Goal: Task Accomplishment & Management: Manage account settings

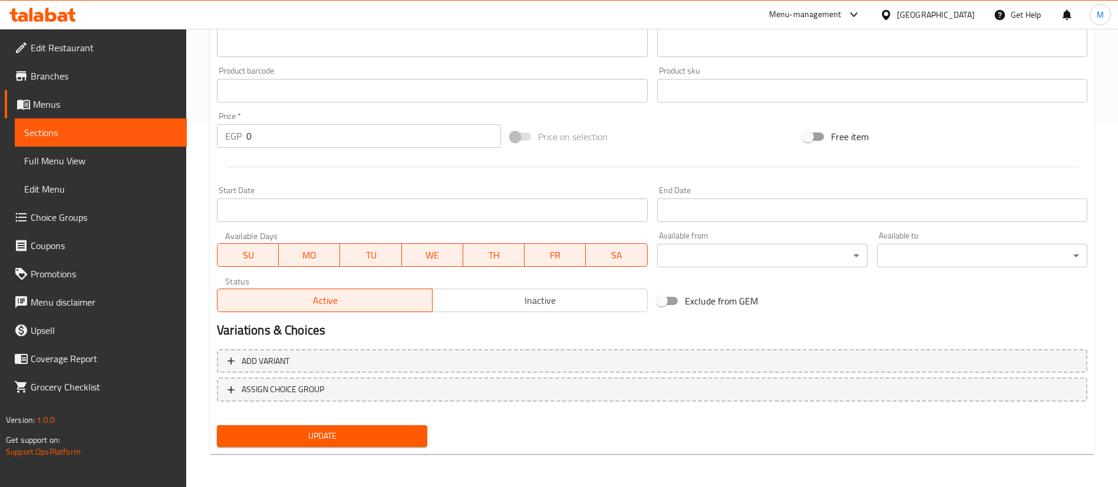
scroll to position [217, 0]
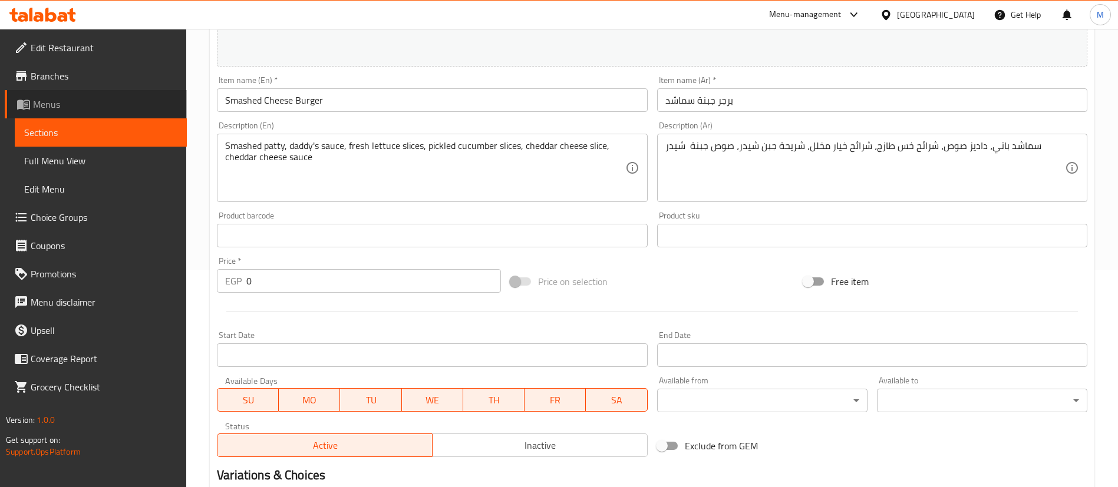
click at [74, 103] on span "Menus" at bounding box center [105, 104] width 144 height 14
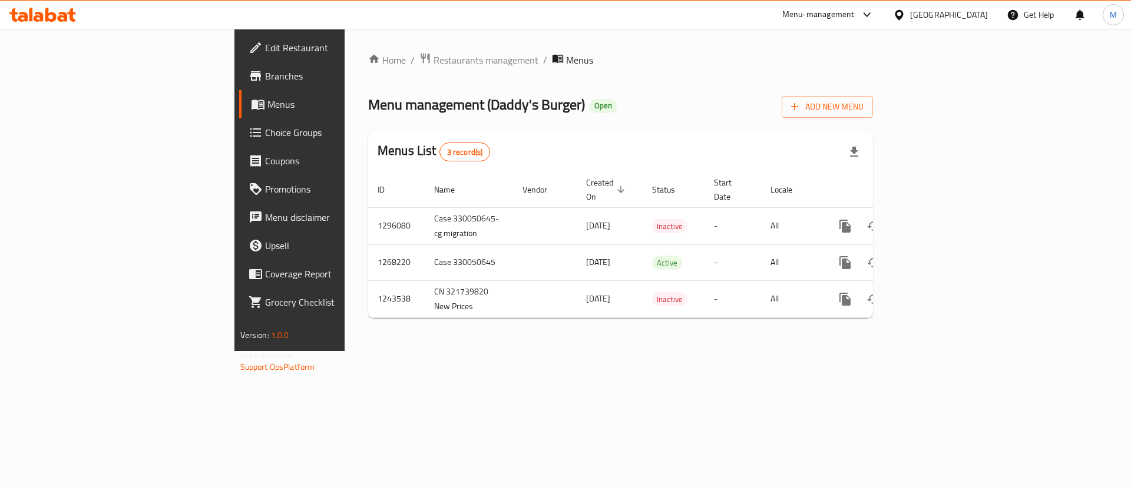
click at [566, 67] on ol "Home / Restaurants management / Menus" at bounding box center [620, 59] width 505 height 15
click at [507, 133] on div "Menus List 3 record(s)" at bounding box center [620, 152] width 505 height 40
click at [265, 128] on span "Choice Groups" at bounding box center [339, 132] width 149 height 14
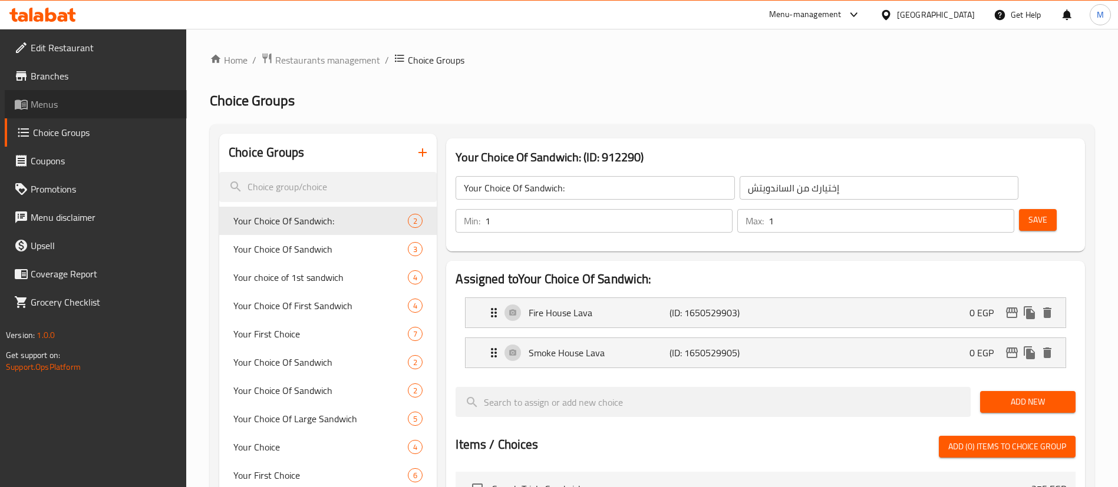
click at [74, 103] on span "Menus" at bounding box center [104, 104] width 147 height 14
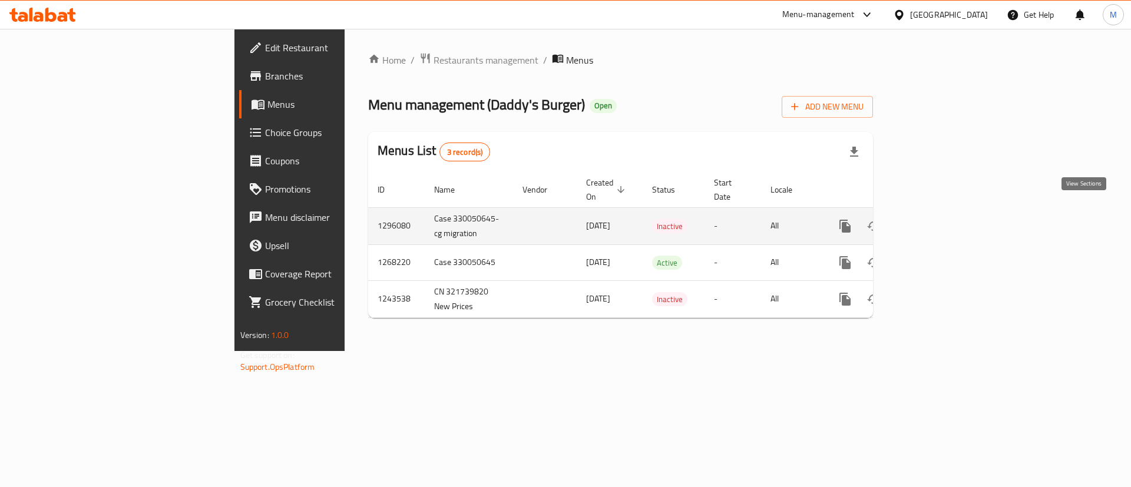
click at [937, 219] on icon "enhanced table" at bounding box center [930, 226] width 14 height 14
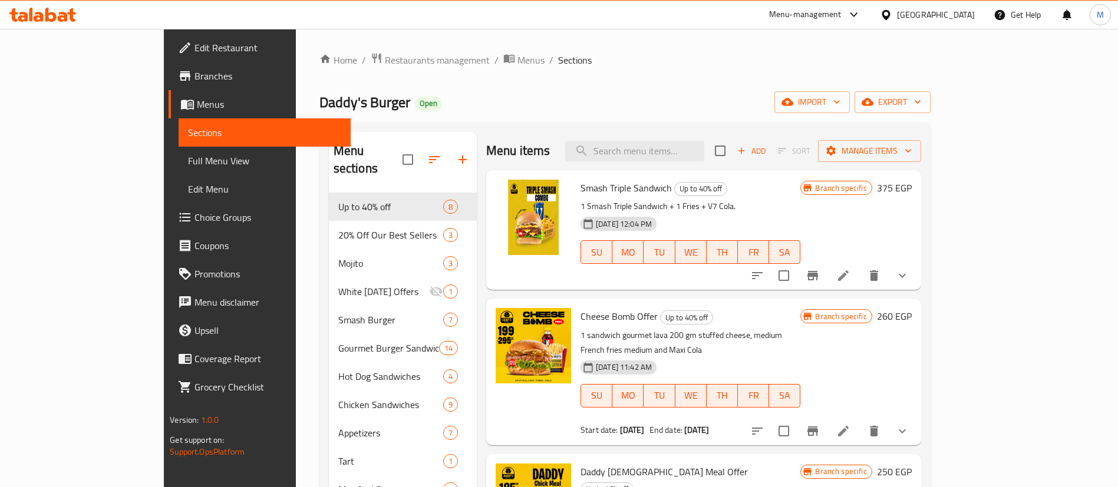
click at [558, 67] on span "Sections" at bounding box center [575, 60] width 34 height 14
click at [507, 61] on ol "Home / Restaurants management / Menus / Sections" at bounding box center [624, 59] width 611 height 15
drag, startPoint x: 508, startPoint y: 61, endPoint x: 190, endPoint y: 50, distance: 318.3
click at [296, 50] on div "Home / Restaurants management / Menus / Sections Daddy's Burger Open import exp…" at bounding box center [625, 398] width 658 height 739
click at [556, 58] on ol "Home / Restaurants management / Menus / Sections" at bounding box center [624, 59] width 611 height 15
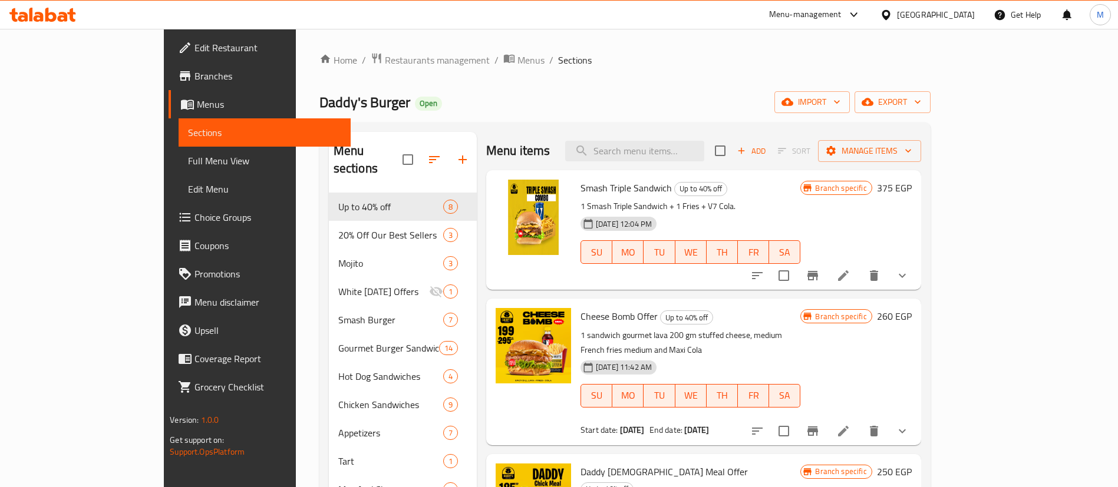
click at [735, 73] on div "Home / Restaurants management / Menus / Sections Daddy's Burger Open import exp…" at bounding box center [624, 398] width 611 height 692
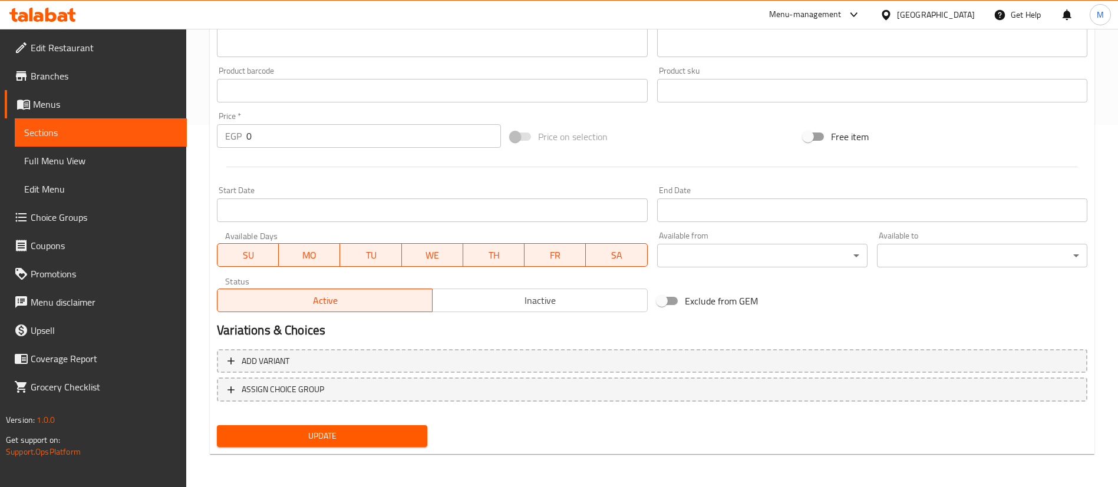
scroll to position [118, 0]
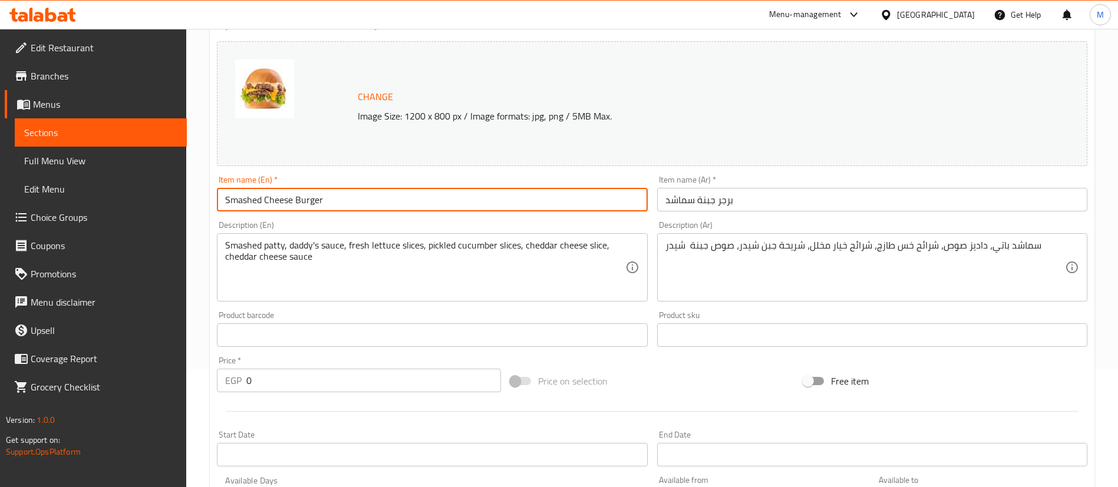
click at [375, 205] on input "Smashed Cheese Burger" at bounding box center [432, 200] width 430 height 24
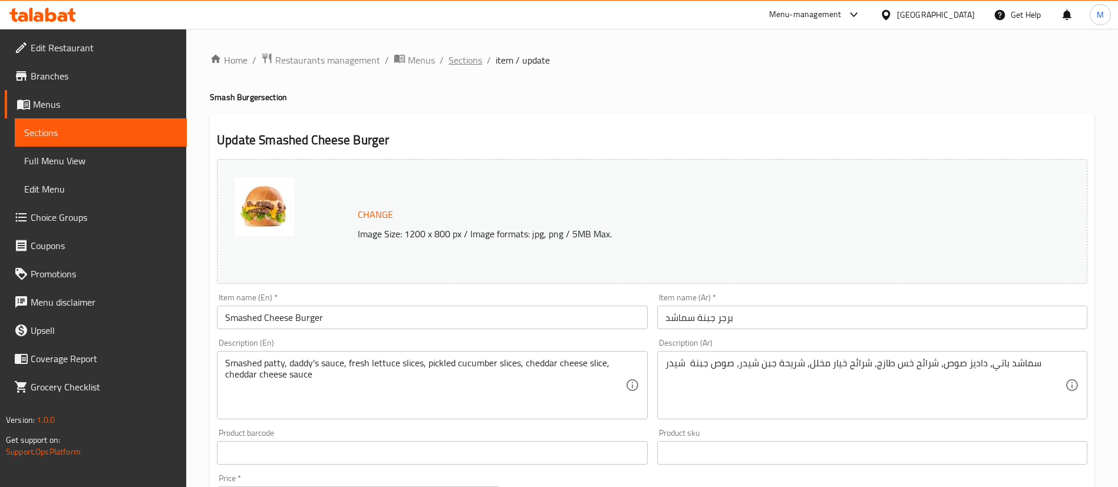
click at [461, 60] on span "Sections" at bounding box center [465, 60] width 34 height 14
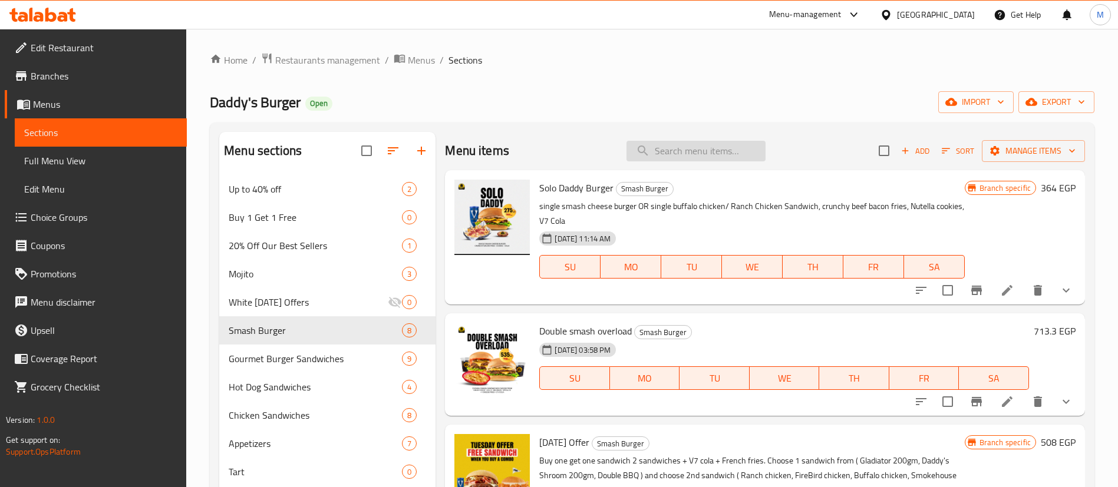
click at [673, 147] on input "search" at bounding box center [695, 151] width 139 height 21
paste input "Smashed Cheese Burger"
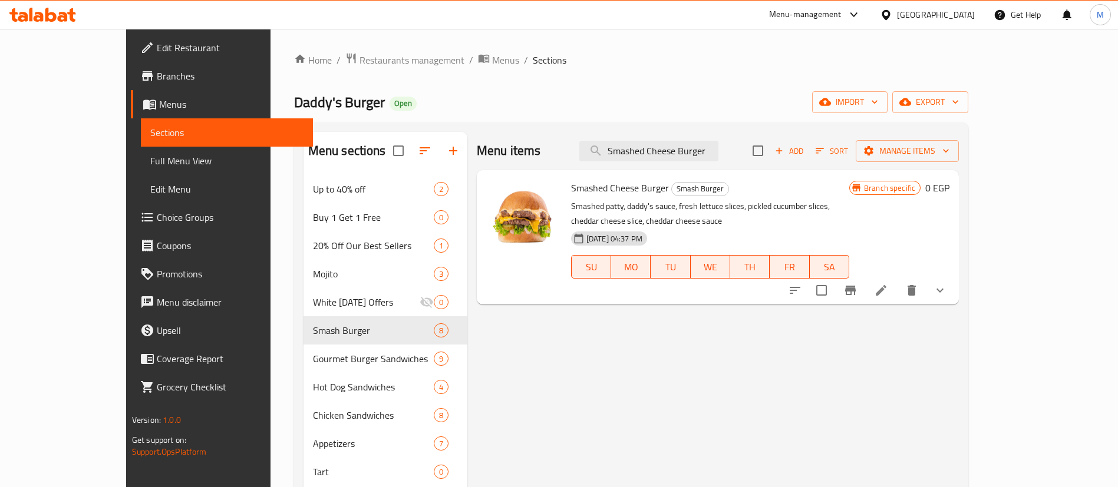
type input "Smashed Cheese Burger"
click at [954, 287] on button "show more" at bounding box center [940, 290] width 28 height 28
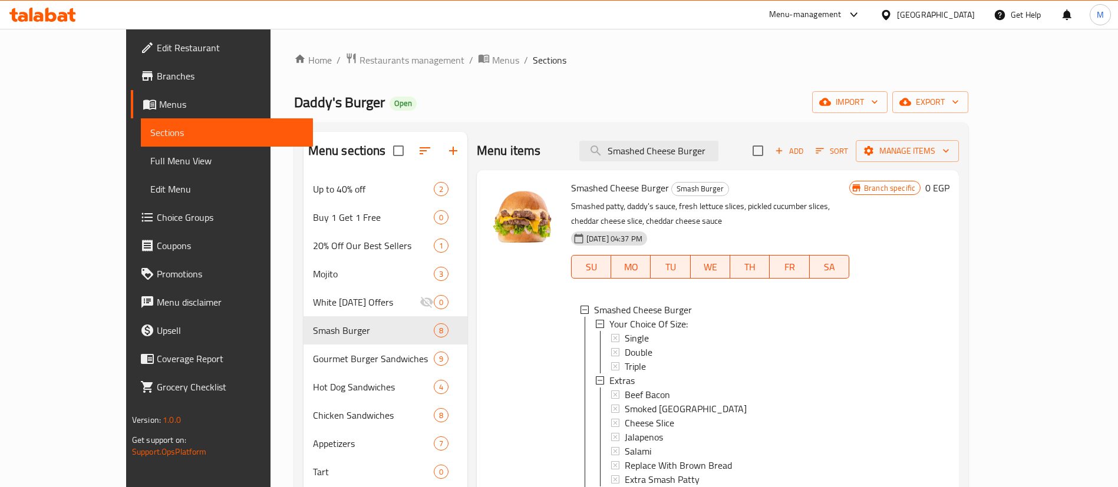
click at [849, 201] on p "Smashed patty, daddy's sauce, fresh lettuce slices, pickled cucumber slices, ch…" at bounding box center [710, 213] width 278 height 29
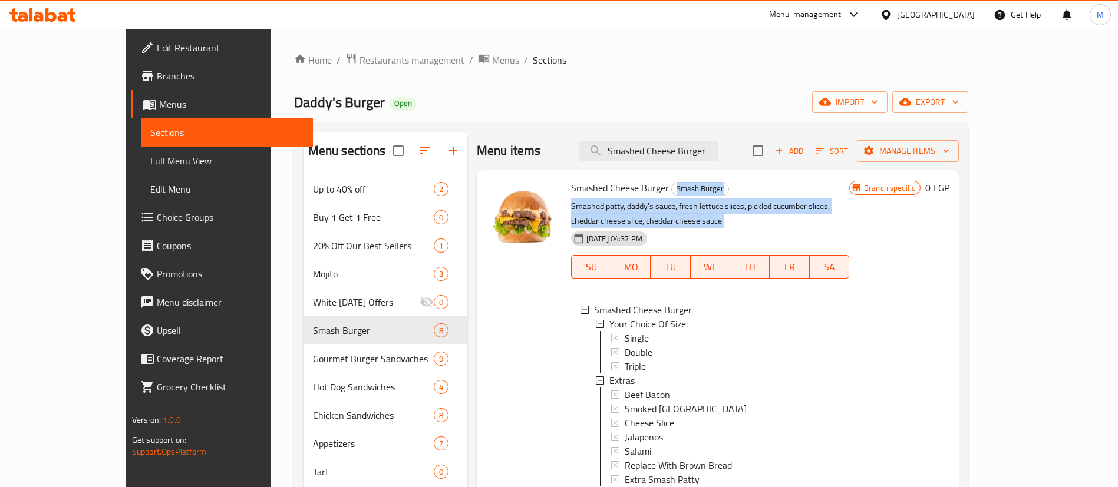
drag, startPoint x: 855, startPoint y: 201, endPoint x: 818, endPoint y: 173, distance: 46.2
click at [818, 173] on div "Smashed Cheese Burger Smash Burger Smashed patty, daddy's sauce, fresh lettuce …" at bounding box center [718, 430] width 482 height 521
click at [798, 183] on h6 "Smashed Cheese Burger Smash Burger" at bounding box center [710, 188] width 278 height 16
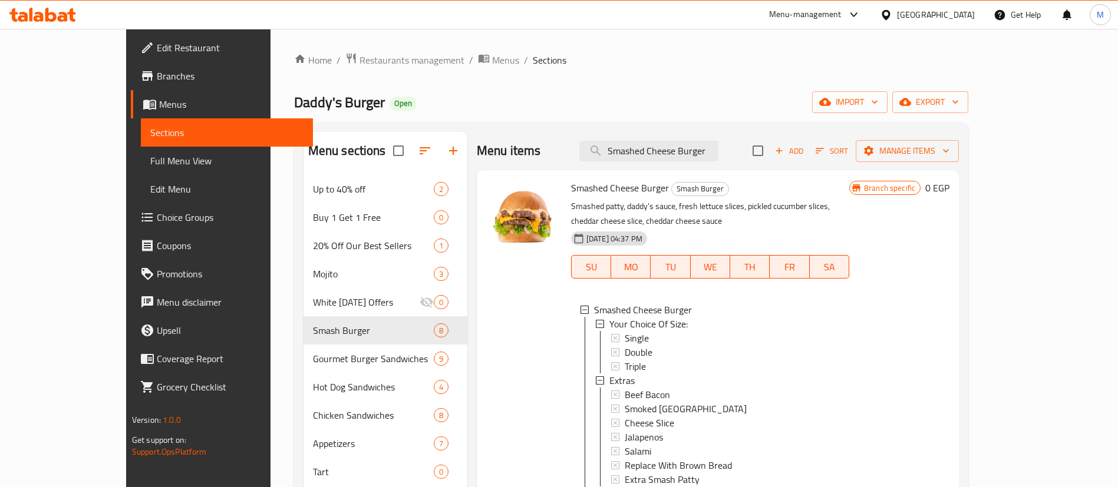
click at [775, 201] on p "Smashed patty, daddy's sauce, fresh lettuce slices, pickled cucumber slices, ch…" at bounding box center [710, 213] width 278 height 29
click at [705, 201] on p "Smashed patty, daddy's sauce, fresh lettuce slices, pickled cucumber slices, ch…" at bounding box center [710, 213] width 278 height 29
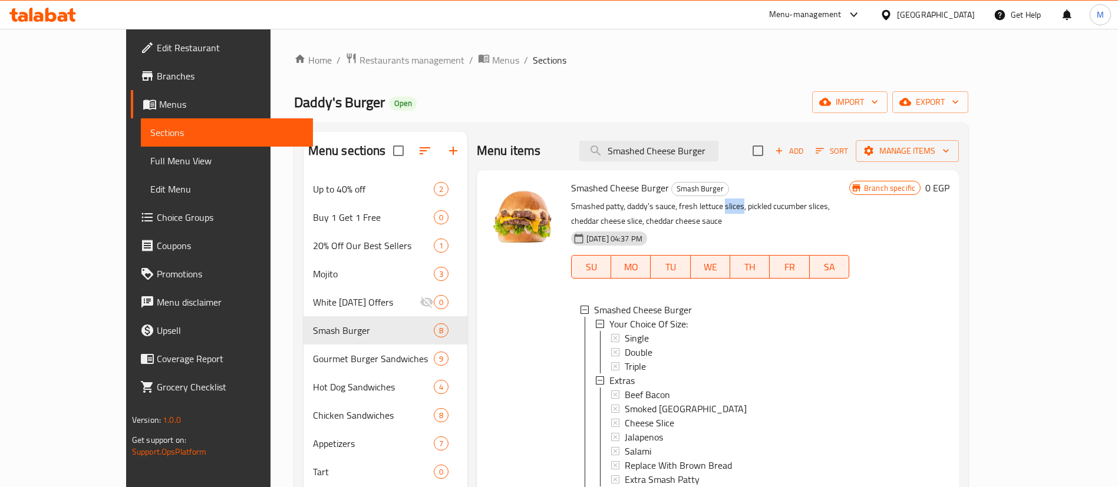
click at [705, 201] on p "Smashed patty, daddy's sauce, fresh lettuce slices, pickled cucumber slices, ch…" at bounding box center [710, 213] width 278 height 29
click at [731, 201] on p "Smashed patty, daddy's sauce, fresh lettuce slices, pickled cucumber slices, ch…" at bounding box center [710, 213] width 278 height 29
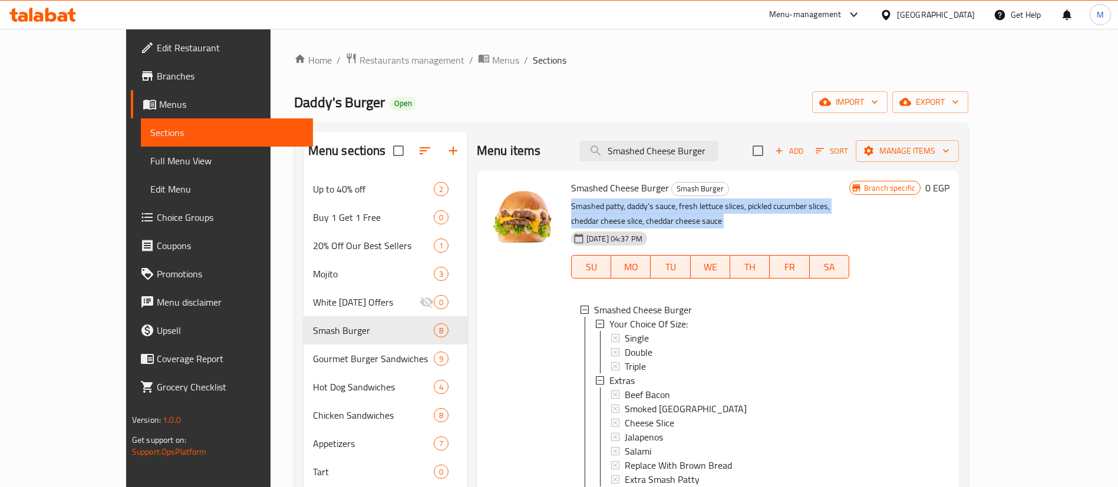
click at [731, 201] on p "Smashed patty, daddy's sauce, fresh lettuce slices, pickled cucumber slices, ch…" at bounding box center [710, 213] width 278 height 29
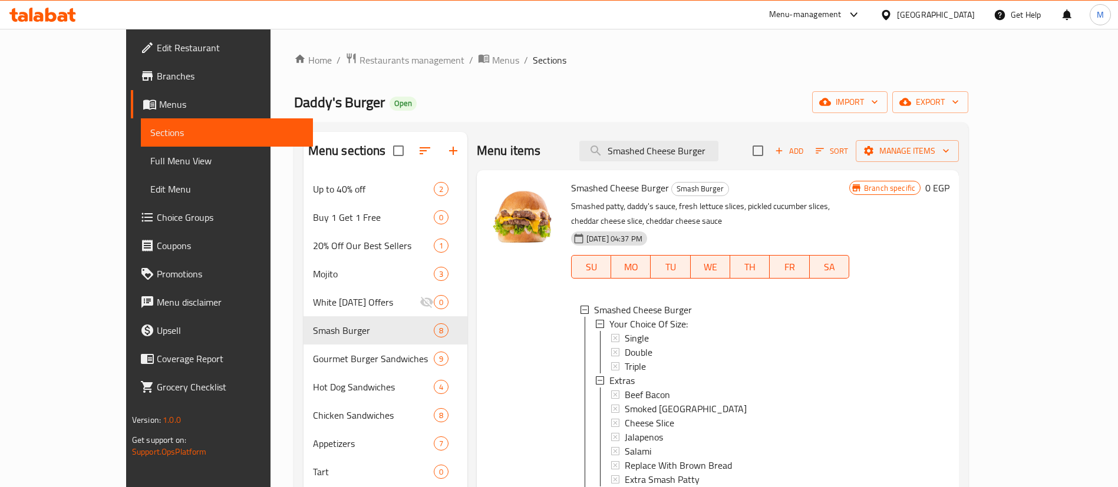
click at [787, 184] on h6 "Smashed Cheese Burger Smash Burger" at bounding box center [710, 188] width 278 height 16
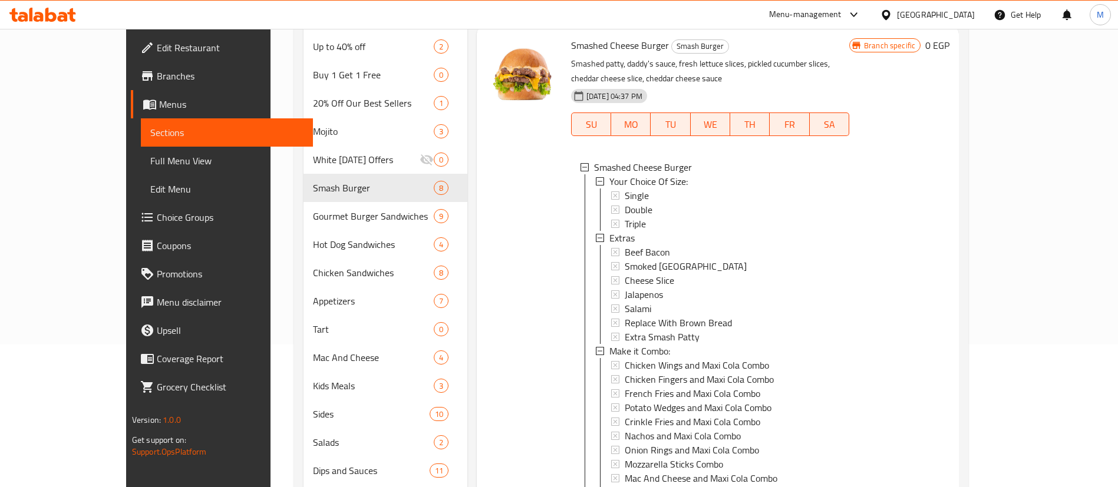
scroll to position [146, 0]
